Goal: Information Seeking & Learning: Check status

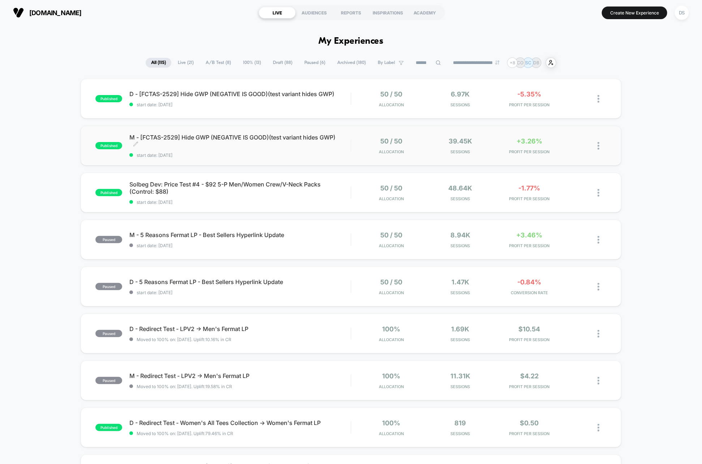
click at [311, 137] on span "M - [FCTAS-2529] Hide GWP (NEGATIVE IS GOOD)(test variant hides GWP) Click to e…" at bounding box center [239, 141] width 221 height 14
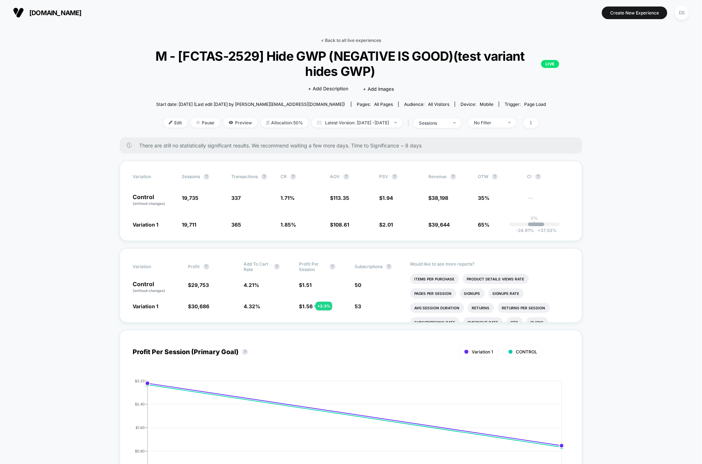
click at [341, 42] on link "< Back to all live experiences" at bounding box center [351, 40] width 60 height 5
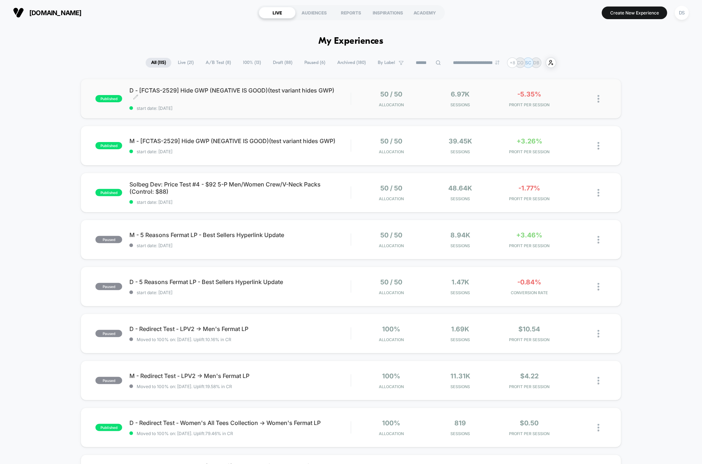
click at [297, 93] on span "D - [FCTAS-2529] Hide GWP (NEGATIVE IS GOOD)(test variant hides GWP) Click to e…" at bounding box center [239, 94] width 221 height 14
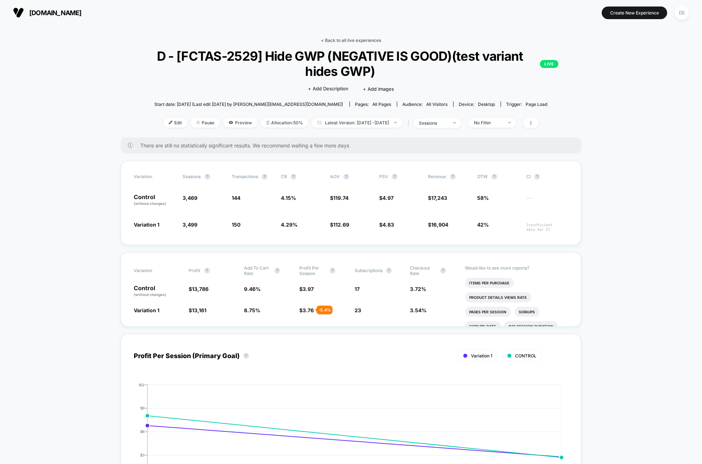
click at [333, 38] on link "< Back to all live experiences" at bounding box center [351, 40] width 60 height 5
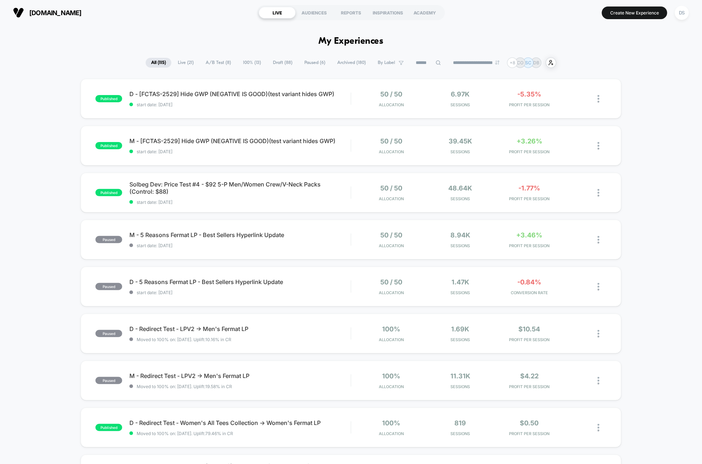
click at [687, 188] on div "published D - [FCTAS-2529] Hide GWP (NEGATIVE IS GOOD)(test variant hides GWP) …" at bounding box center [351, 375] width 702 height 593
click at [318, 185] on span "Solbeg Dev: Price Test #4 - $92 5-P Men/Women Crew/V-Neck Packs (Control: $88) …" at bounding box center [239, 188] width 221 height 14
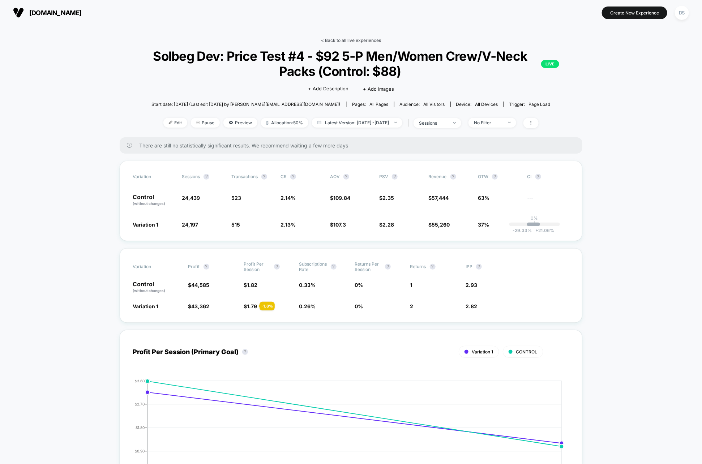
click at [338, 43] on link "< Back to all live experiences" at bounding box center [351, 40] width 60 height 5
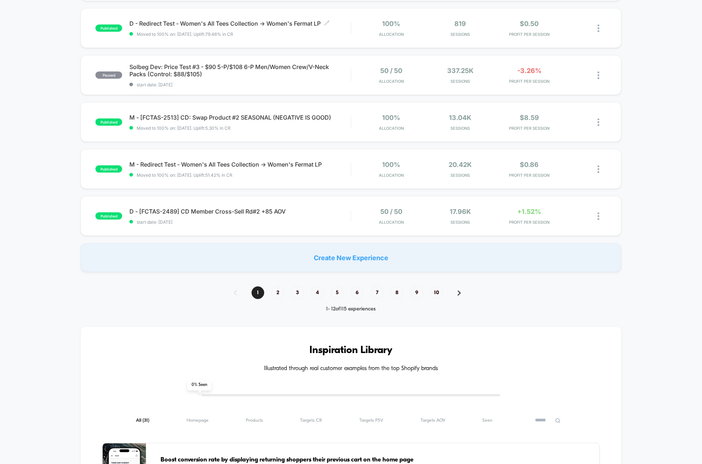
scroll to position [406, 0]
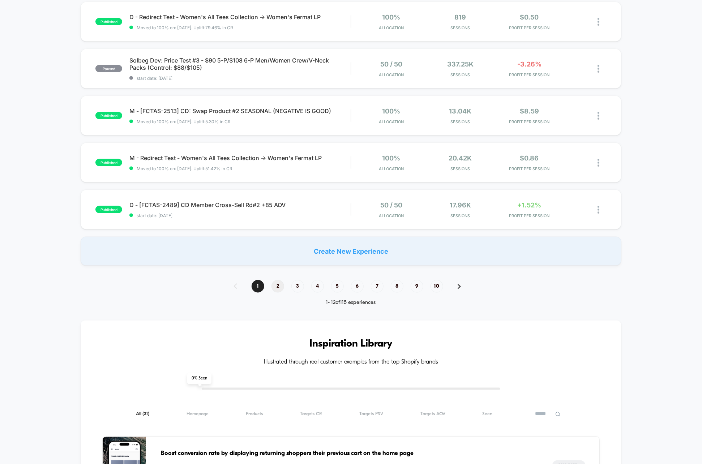
click at [275, 289] on span "2" at bounding box center [277, 286] width 13 height 13
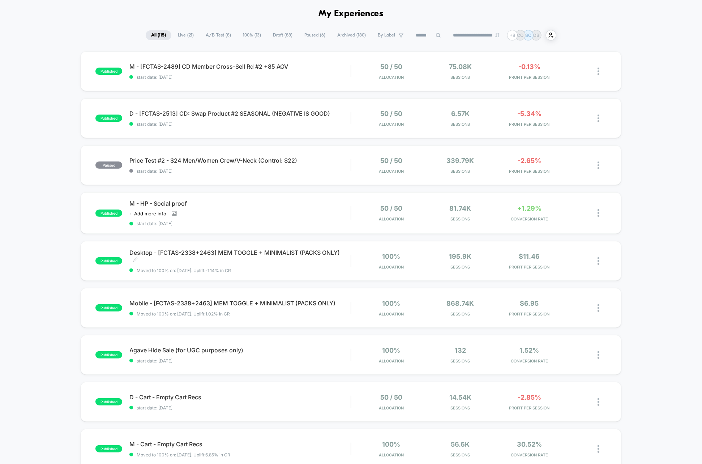
scroll to position [30, 0]
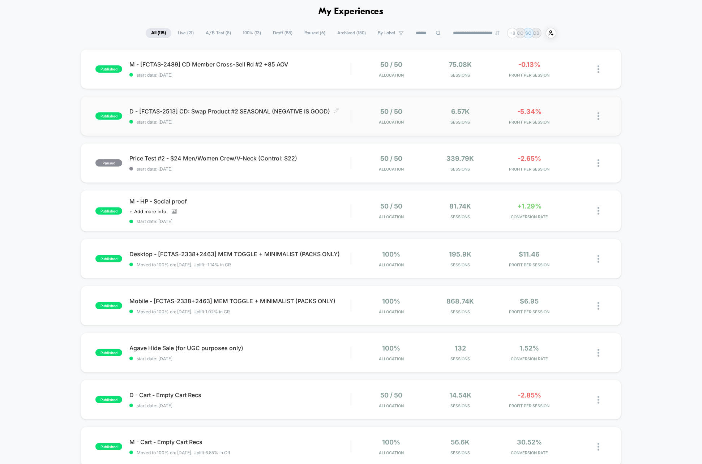
click at [304, 119] on span "start date: 7/17/2025" at bounding box center [239, 121] width 221 height 5
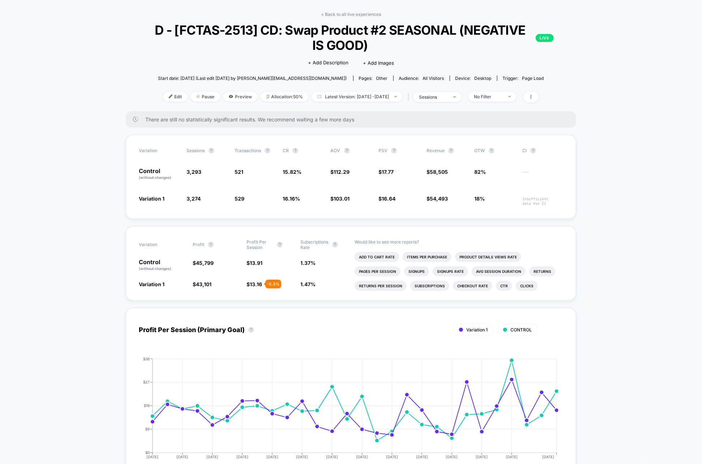
scroll to position [18, 0]
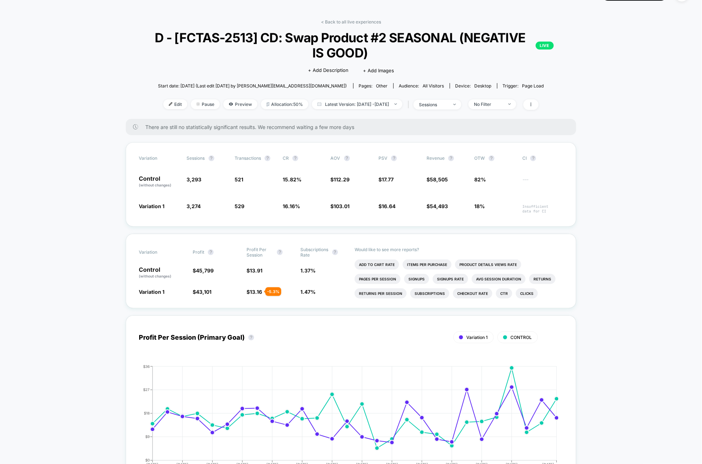
click at [366, 25] on div "< Back to all live experiences D - [FCTAS-2513] CD: Swap Product #2 SEASONAL (N…" at bounding box center [351, 69] width 450 height 100
click at [365, 26] on div "< Back to all live experiences D - [FCTAS-2513] CD: Swap Product #2 SEASONAL (N…" at bounding box center [351, 69] width 450 height 100
click at [366, 24] on link "< Back to all live experiences" at bounding box center [351, 21] width 60 height 5
